Goal: Information Seeking & Learning: Learn about a topic

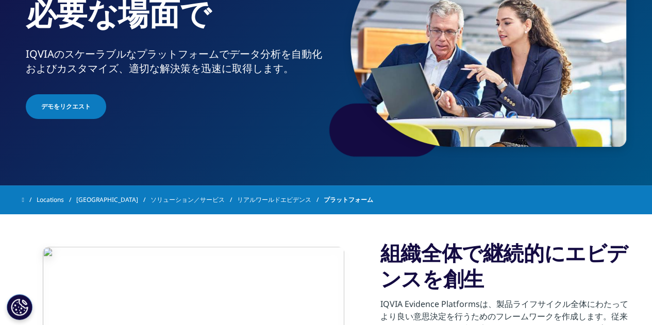
click at [435, 274] on h3 "組織全体で継続的にエビデンスを創生" at bounding box center [506, 266] width 250 height 52
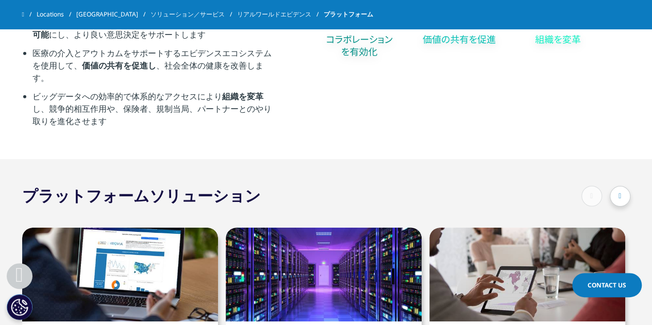
scroll to position [1341, 0]
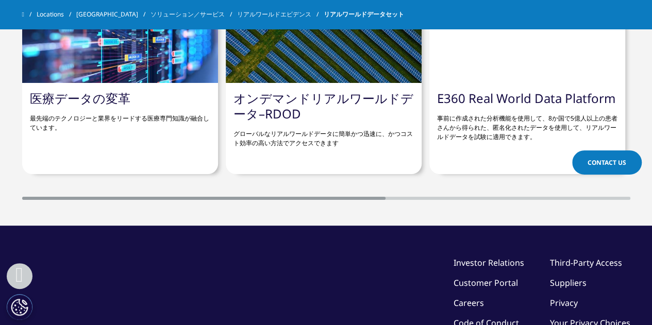
scroll to position [1908, 0]
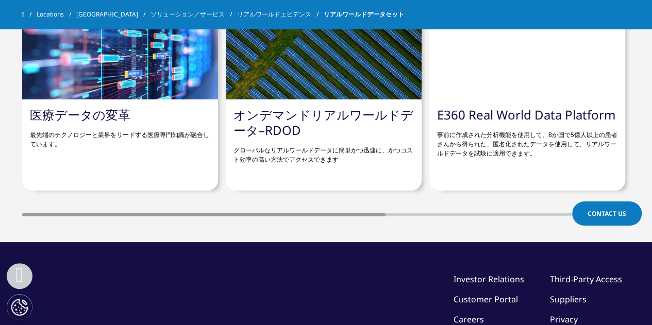
click at [516, 112] on link "E360 Real World Data Platform" at bounding box center [526, 114] width 178 height 17
drag, startPoint x: 438, startPoint y: 118, endPoint x: 613, endPoint y: 110, distance: 175.0
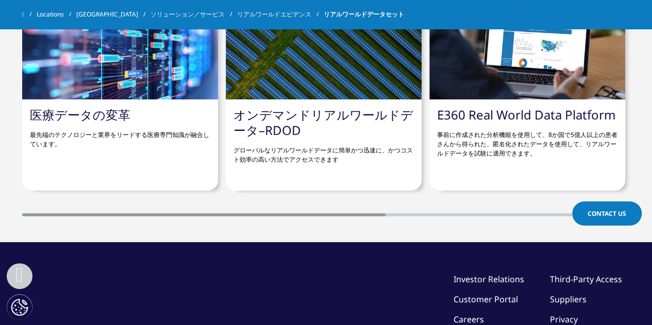
click at [613, 110] on link "E360 Real World Data Platform" at bounding box center [526, 114] width 178 height 17
copy link "E360 Real World Data Platform"
